Goal: Transaction & Acquisition: Purchase product/service

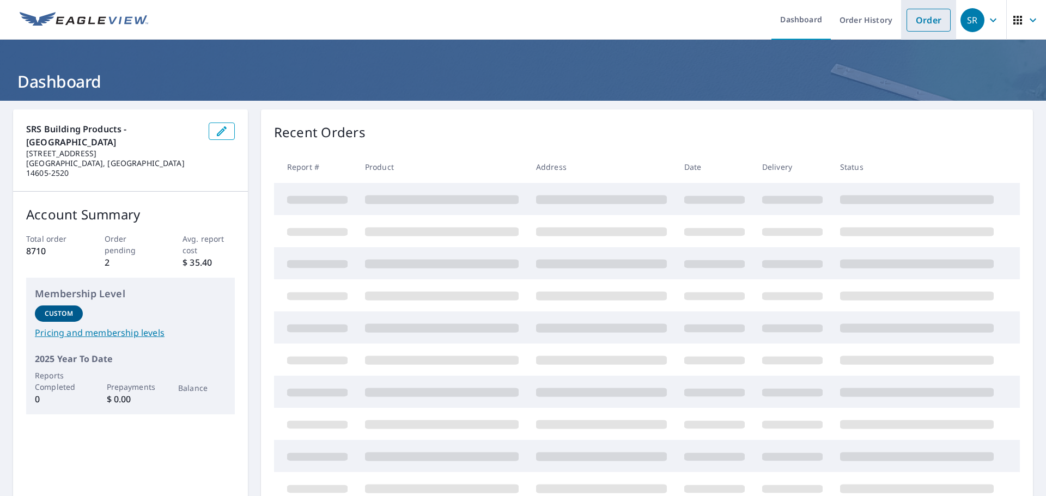
click at [908, 24] on link "Order" at bounding box center [928, 20] width 44 height 23
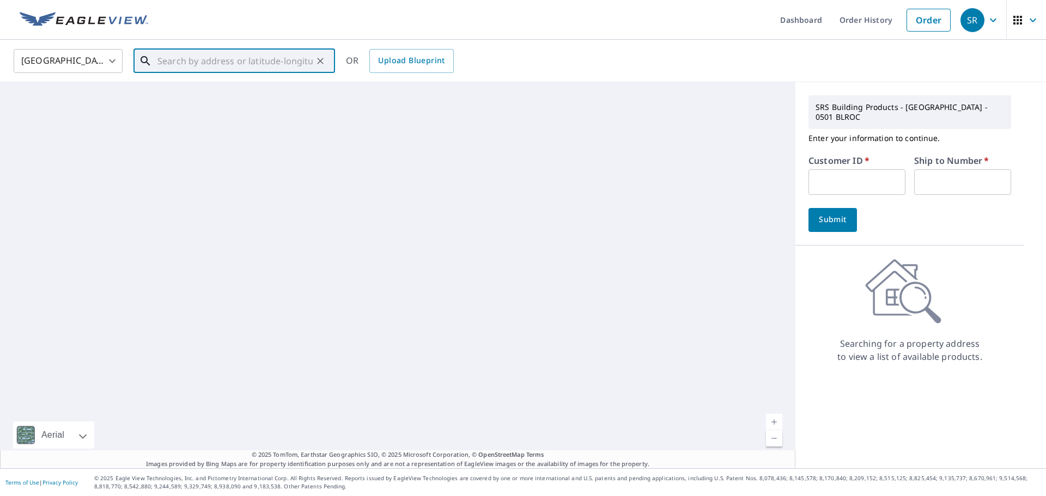
click at [265, 71] on input "text" at bounding box center [234, 61] width 155 height 31
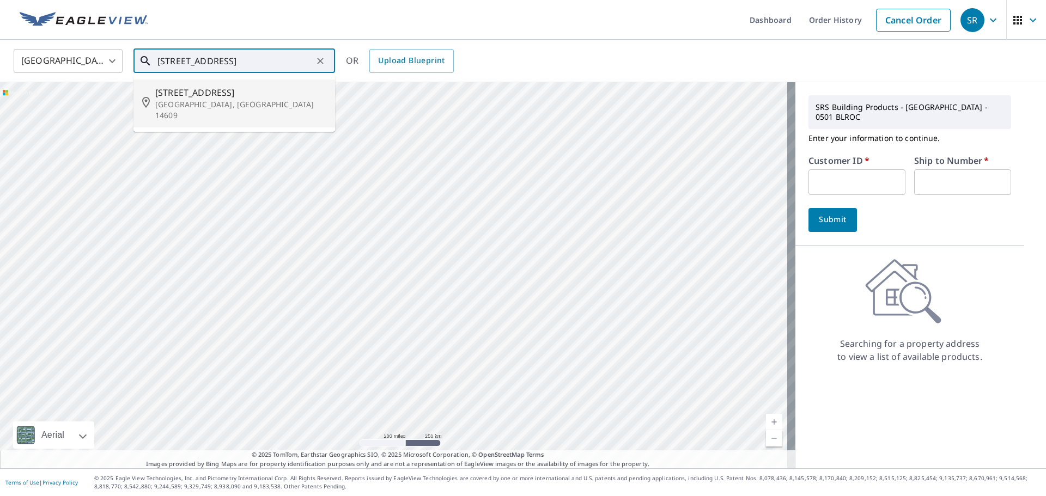
click at [216, 93] on span "[STREET_ADDRESS]" at bounding box center [240, 92] width 171 height 13
type input "[STREET_ADDRESS]"
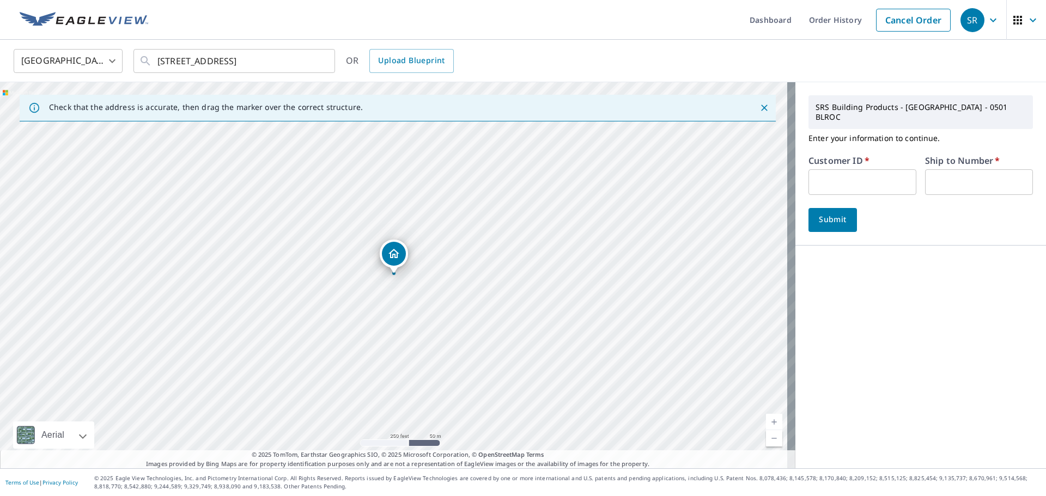
click at [836, 173] on input "text" at bounding box center [862, 182] width 108 height 26
drag, startPoint x: 863, startPoint y: 184, endPoint x: 857, endPoint y: 183, distance: 6.0
click at [861, 184] on input "text" at bounding box center [862, 182] width 108 height 26
type input "023580"
click at [967, 169] on input "text" at bounding box center [979, 182] width 108 height 26
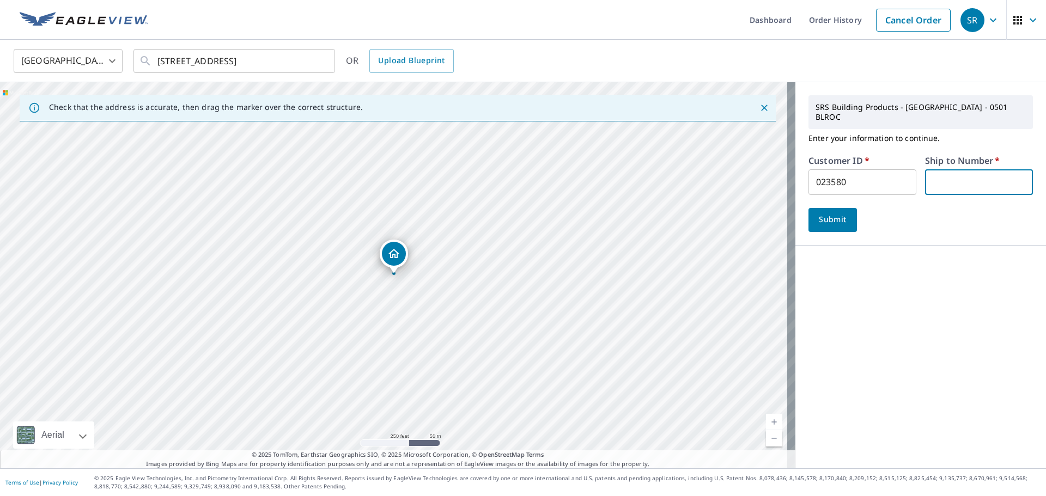
type input "01"
click at [823, 213] on span "Submit" at bounding box center [832, 220] width 31 height 14
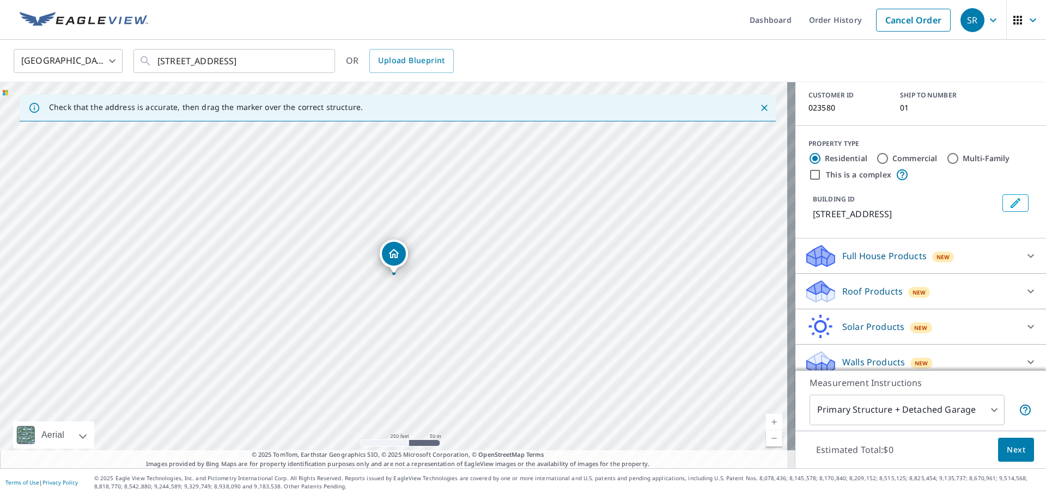
drag, startPoint x: 1007, startPoint y: 279, endPoint x: 996, endPoint y: 277, distance: 10.6
click at [1017, 279] on div at bounding box center [1030, 291] width 26 height 26
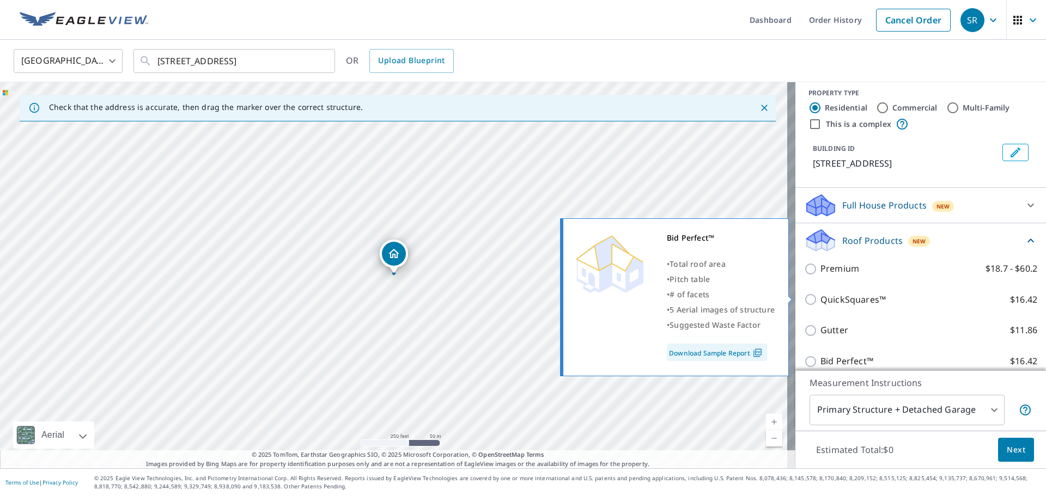
scroll to position [187, 0]
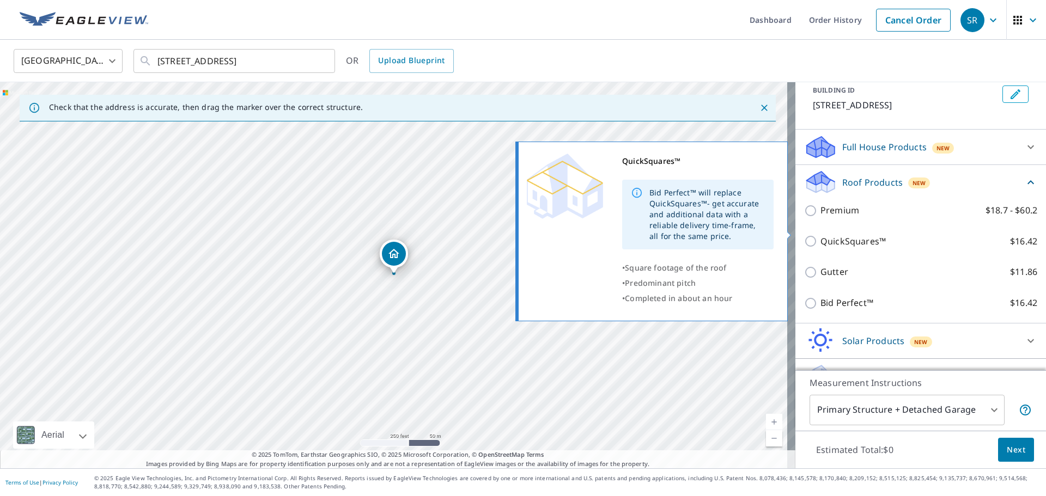
click at [806, 235] on input "QuickSquares™ $16.42" at bounding box center [812, 241] width 16 height 13
checkbox input "true"
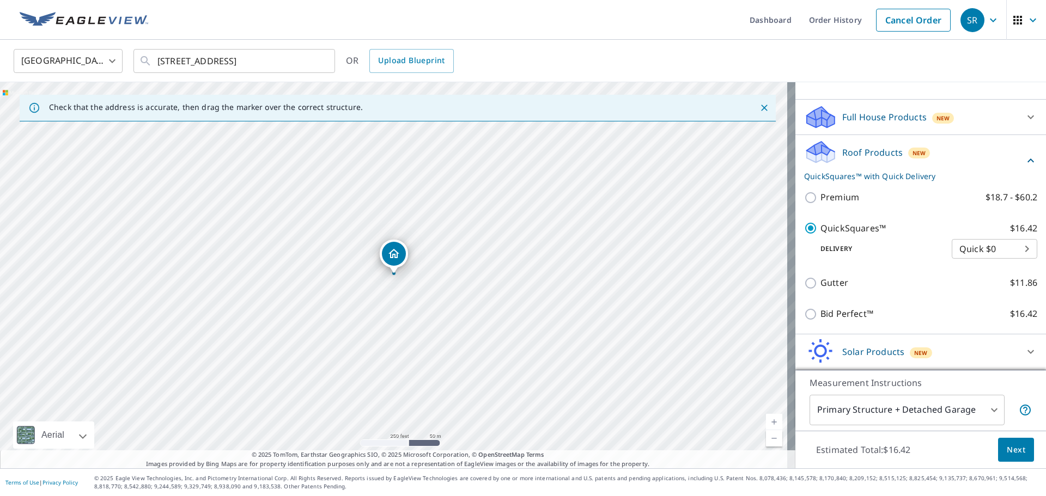
scroll to position [242, 0]
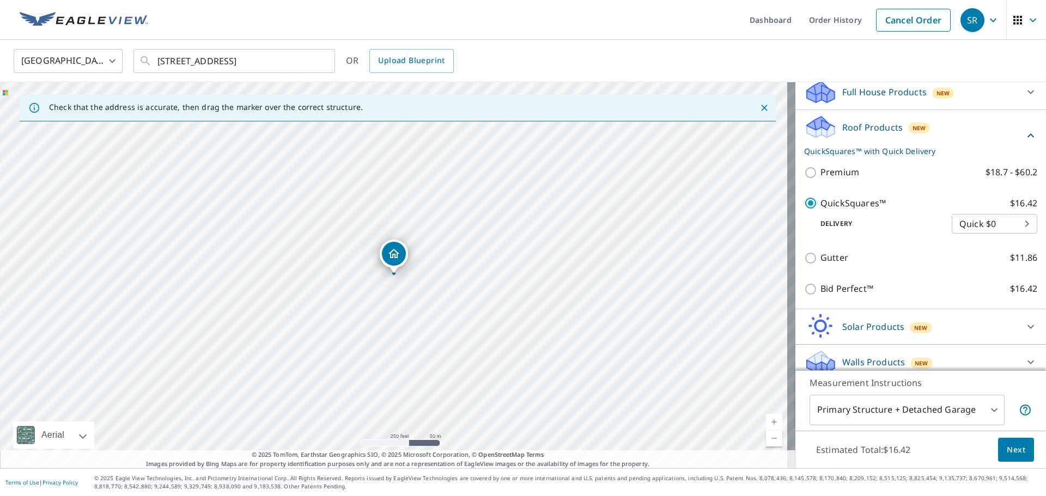
click at [998, 451] on button "Next" at bounding box center [1016, 450] width 36 height 25
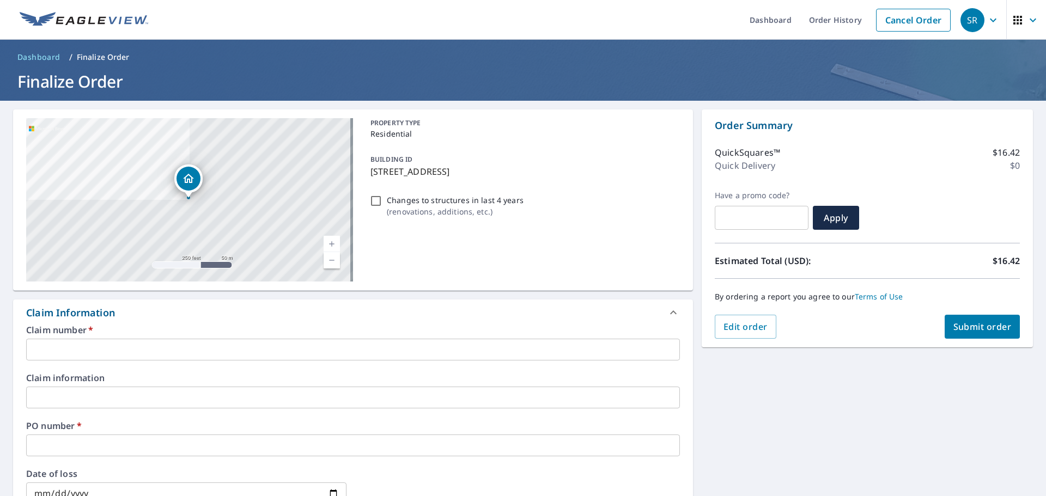
click at [120, 345] on input "text" at bounding box center [353, 350] width 654 height 22
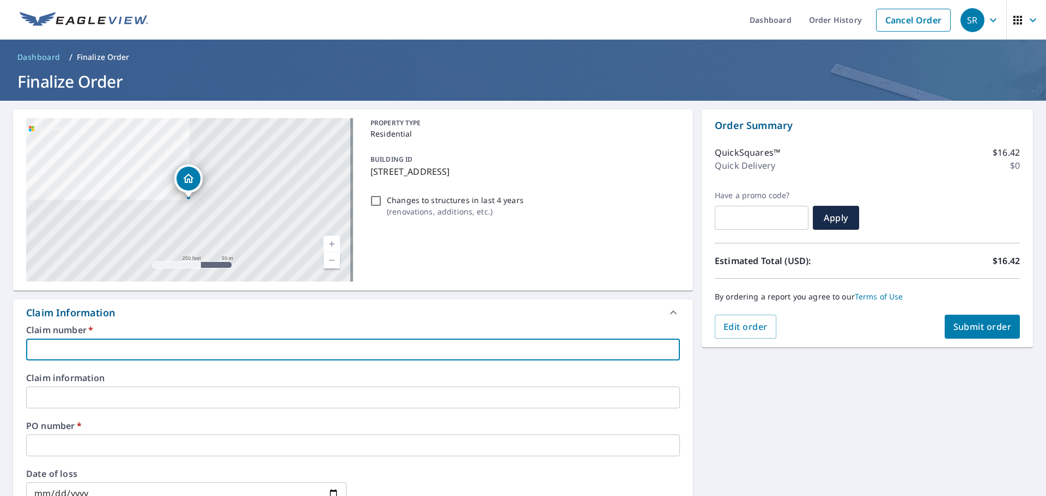
type input "l"
checkbox input "true"
type input "lo"
checkbox input "true"
type input "lom"
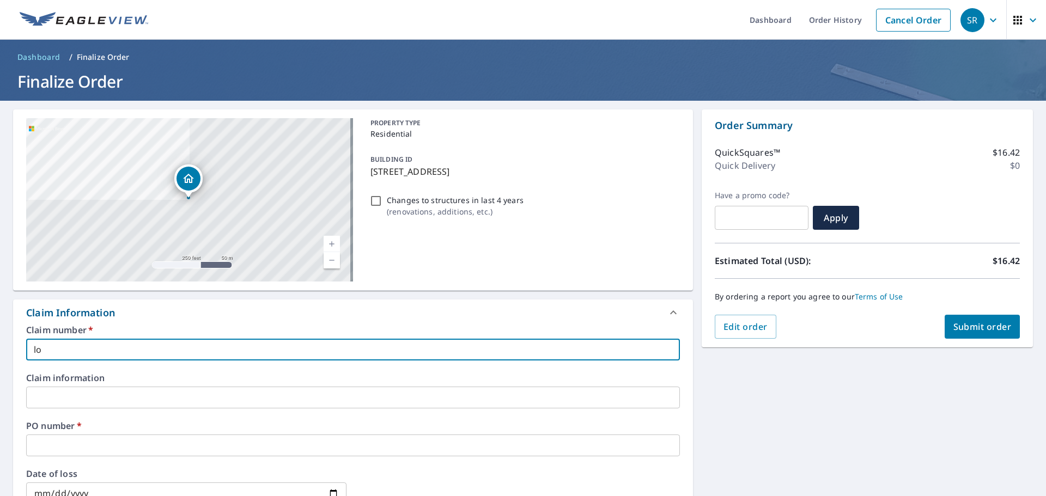
checkbox input "true"
type input "[PERSON_NAME]"
checkbox input "true"
click at [75, 443] on input "text" at bounding box center [353, 446] width 654 height 22
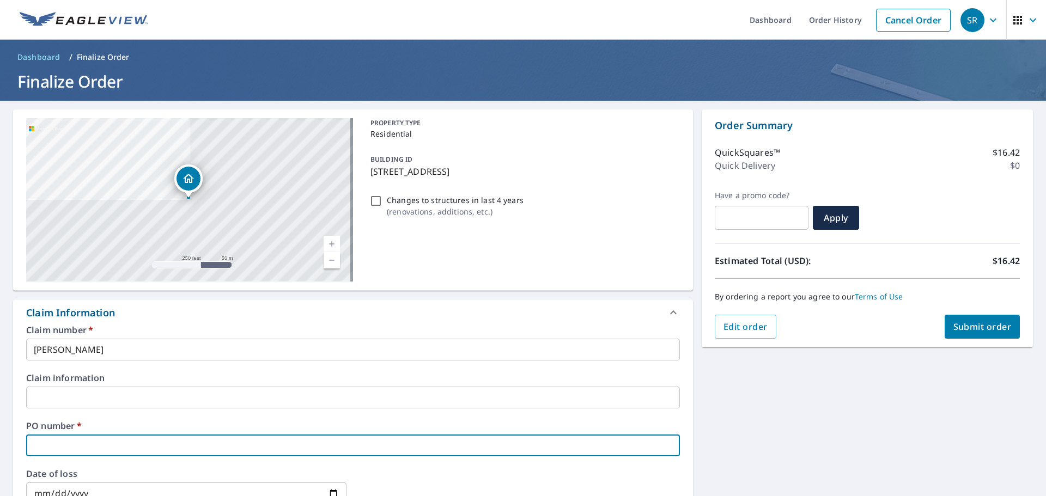
type input "3"
checkbox input "true"
type input "35"
checkbox input "true"
type input "355"
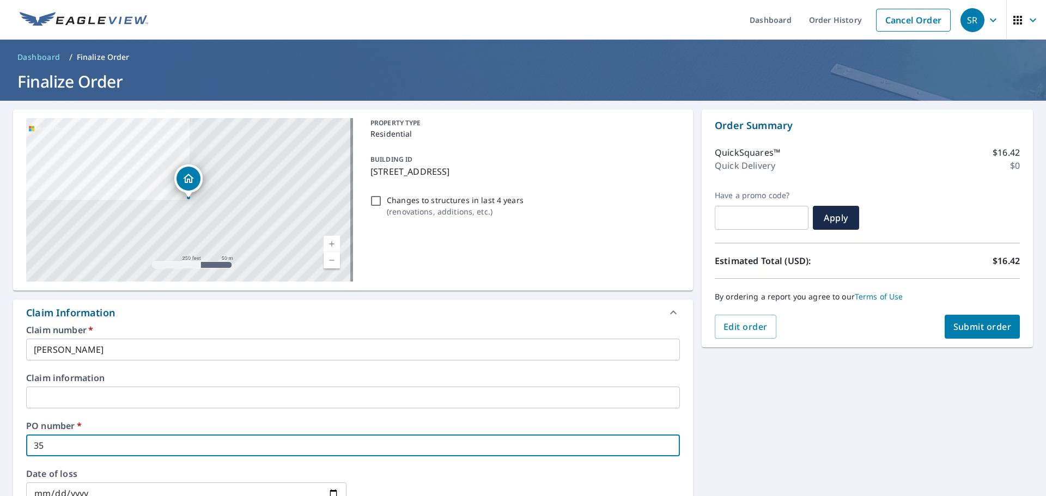
checkbox input "true"
type input "355"
checkbox input "true"
type input "355 r"
checkbox input "true"
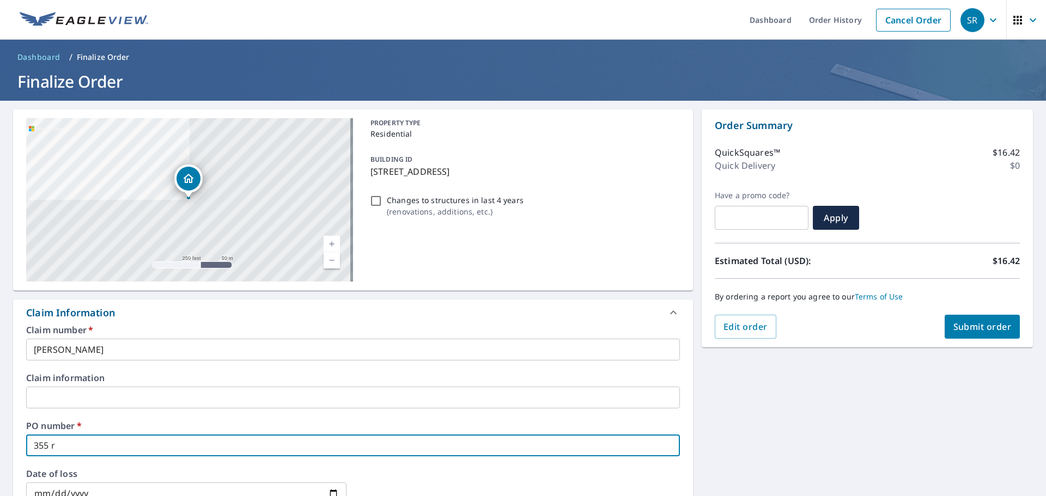
type input "355 ro"
checkbox input "true"
type input "355 ros"
checkbox input "true"
type input "355 rose"
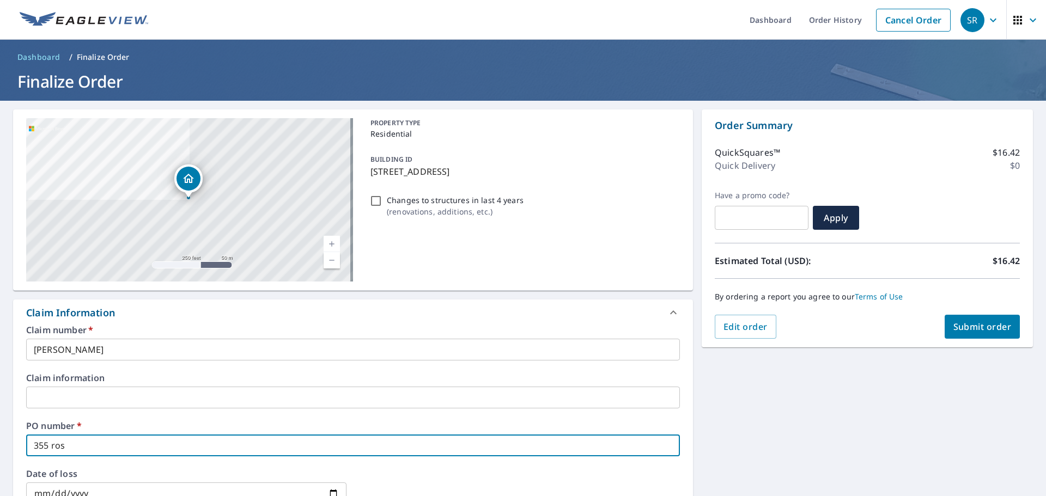
checkbox input "true"
type input "355 rosew"
checkbox input "true"
type input "355 rosewo"
checkbox input "true"
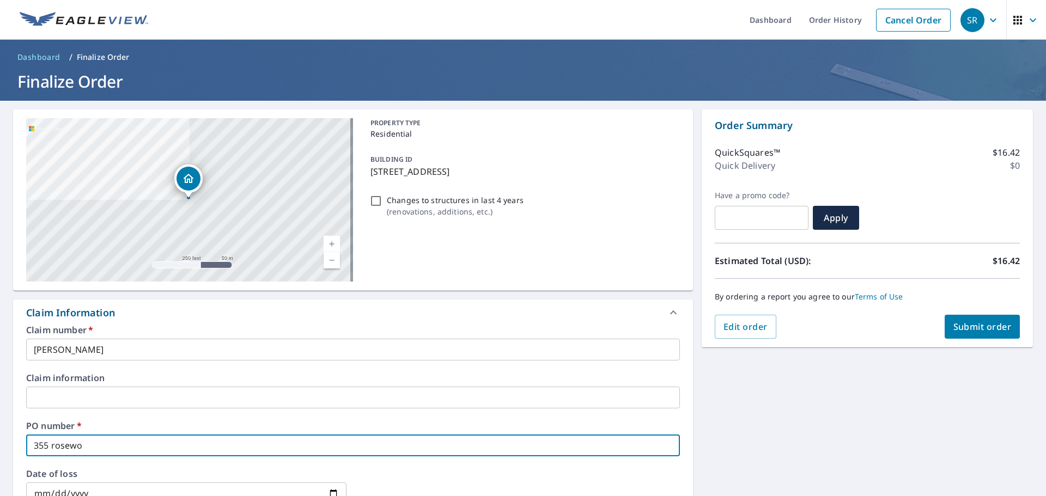
type input "355 rosewoo"
checkbox input "true"
type input "355 rosewood"
checkbox input "true"
type input "355 rosewood"
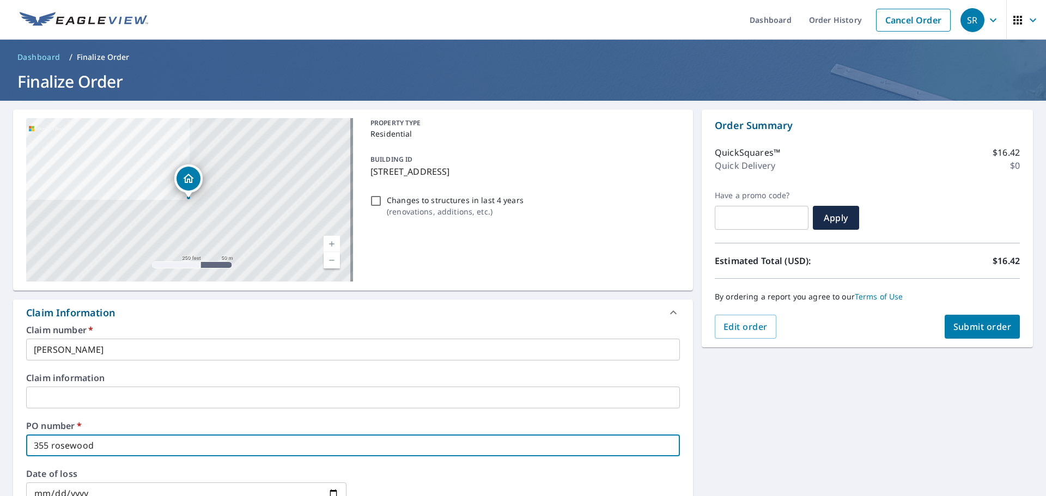
checkbox input "true"
type input "355 rosewood t"
checkbox input "true"
type input "[STREET_ADDRESS]"
checkbox input "true"
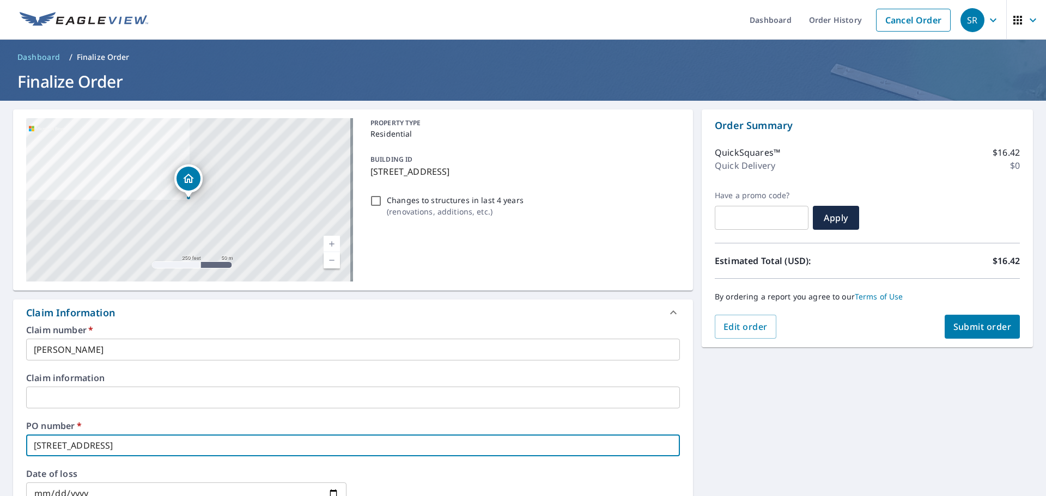
type input "[STREET_ADDRESS]"
checkbox input "true"
type input "[STREET_ADDRESS]"
checkbox input "true"
type input "[STREET_ADDRESS]"
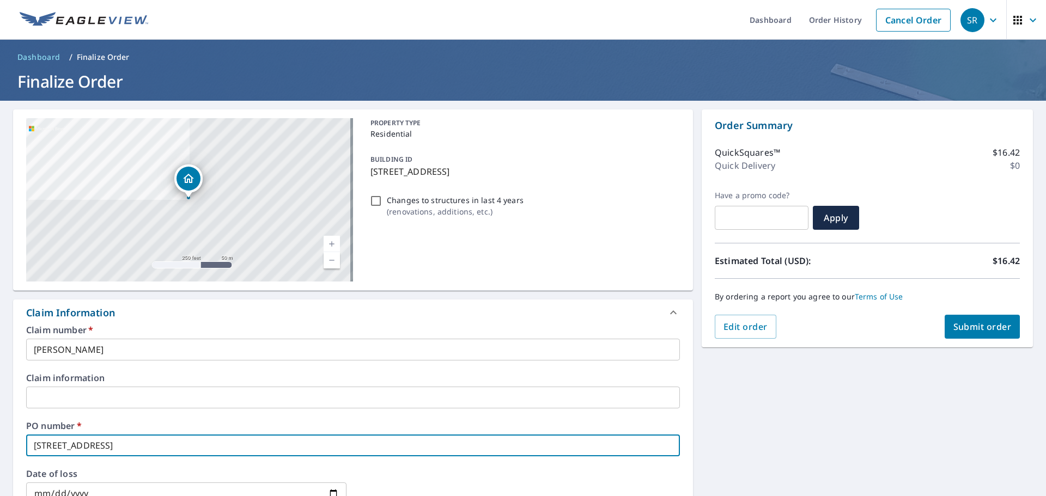
click at [956, 318] on button "Submit order" at bounding box center [982, 327] width 76 height 24
checkbox input "true"
